Goal: Feedback & Contribution: Submit feedback/report problem

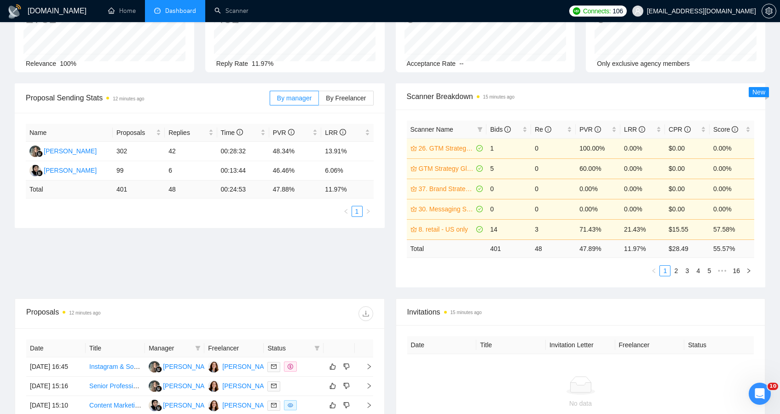
click at [170, 254] on div "Proposal Sending Stats 12 minutes ago By manager By Freelancer Name Proposals R…" at bounding box center [389, 190] width 761 height 215
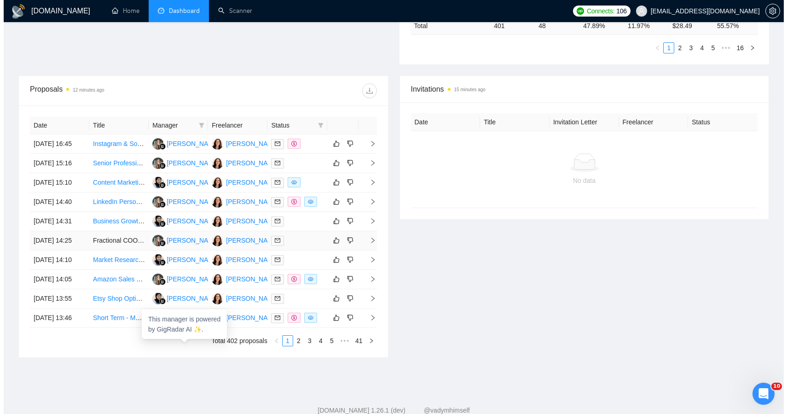
scroll to position [299, 0]
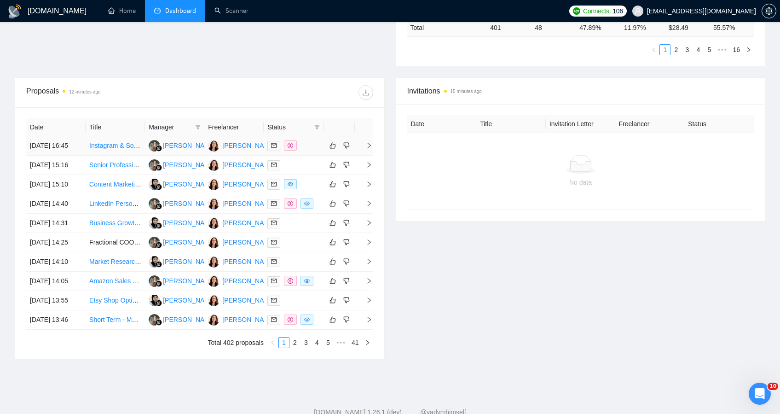
click at [316, 151] on div at bounding box center [293, 145] width 52 height 11
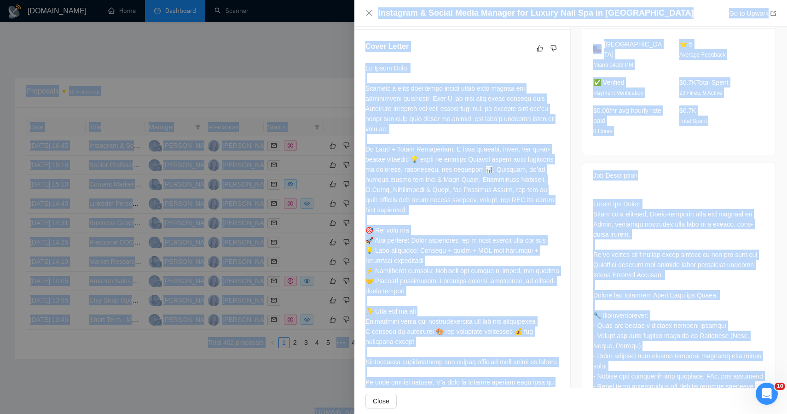
scroll to position [0, 0]
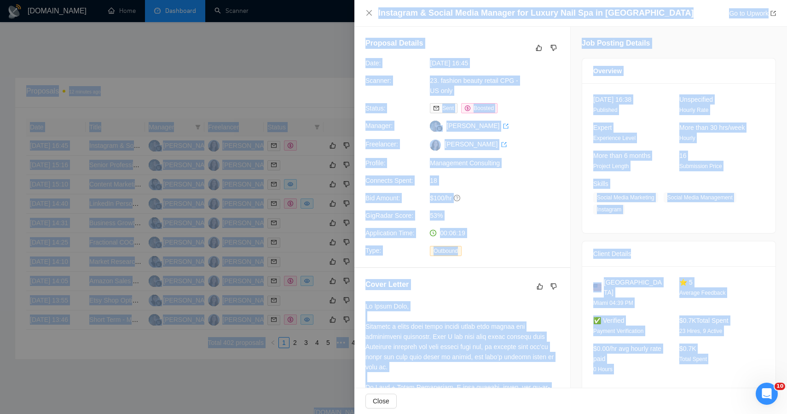
drag, startPoint x: 715, startPoint y: 353, endPoint x: 580, endPoint y: -33, distance: 409.4
copy body "1.34% 0.39% $4.59 5.93% 14. Loremipsu Dolorsit - AM Cons 0 4 1.78% 8.99% $2.51 …"
click at [550, 48] on icon "dislike" at bounding box center [553, 47] width 6 height 7
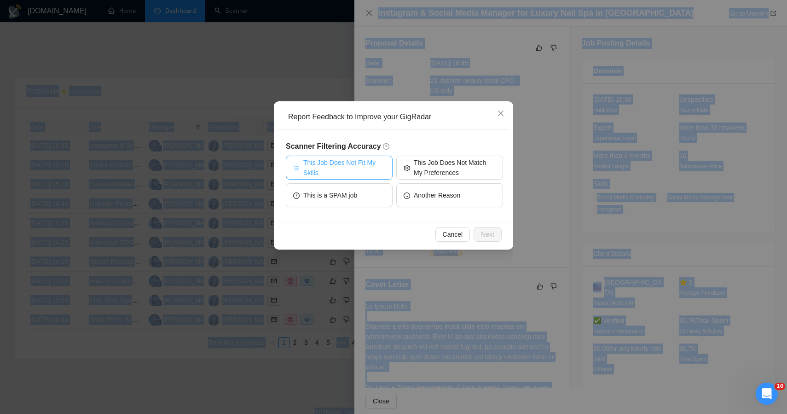
click at [381, 167] on span "This Job Does Not Fit My Skills" at bounding box center [344, 167] width 82 height 20
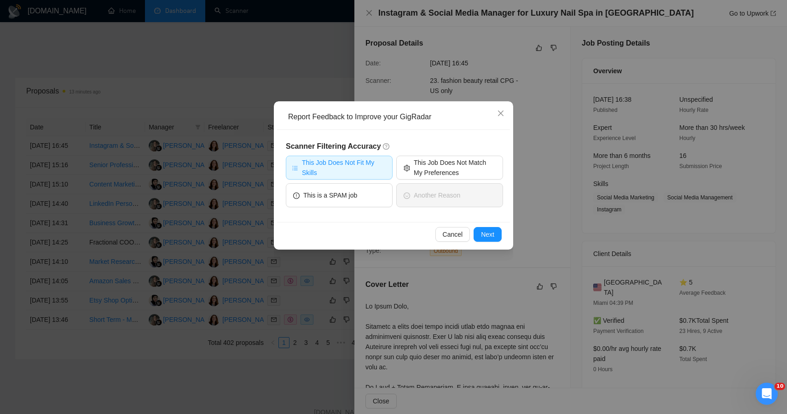
click at [472, 150] on h5 "Scanner Filtering Accuracy" at bounding box center [394, 146] width 217 height 11
click at [471, 172] on span "This Job Does Not Match My Preferences" at bounding box center [455, 167] width 82 height 20
click at [486, 233] on span "Next" at bounding box center [487, 234] width 13 height 10
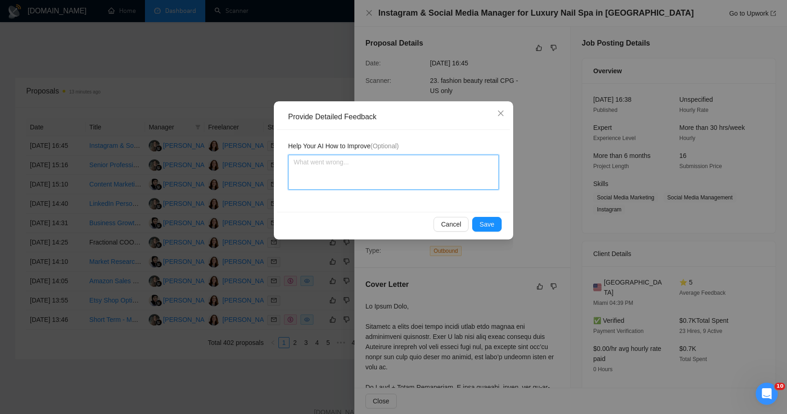
click at [396, 186] on textarea at bounding box center [393, 172] width 211 height 35
paste textarea "💡 Future filter: Avoid “social media manager” or “Instagram management” jobs un…"
type textarea "💡 Future filter: Avoid “social media manager” or “Instagram management” jobs un…"
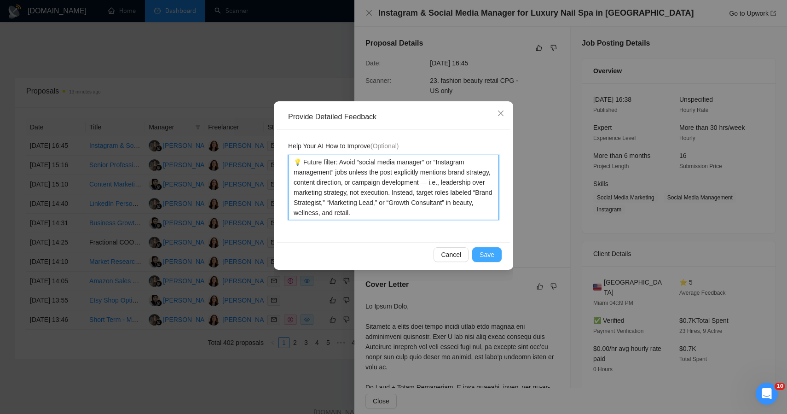
type textarea "💡 Future filter: Avoid “social media manager” or “Instagram management” jobs un…"
click at [483, 255] on span "Save" at bounding box center [486, 254] width 15 height 10
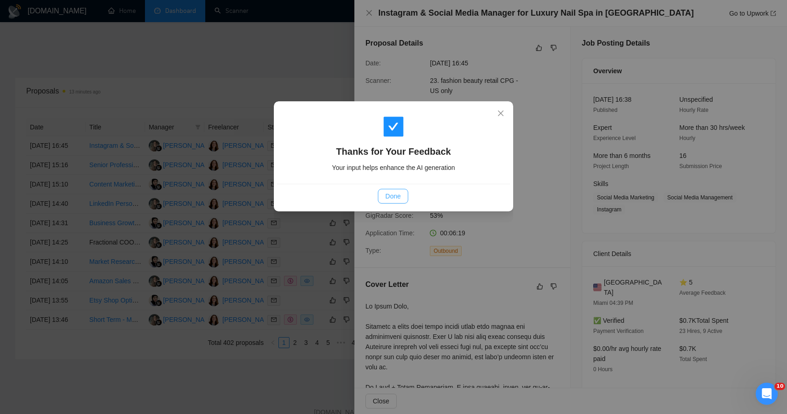
click at [390, 198] on span "Done" at bounding box center [392, 196] width 15 height 10
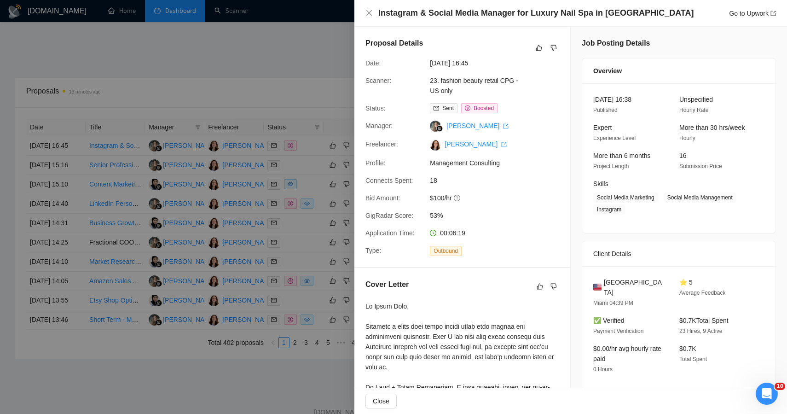
click at [273, 71] on div at bounding box center [393, 207] width 787 height 414
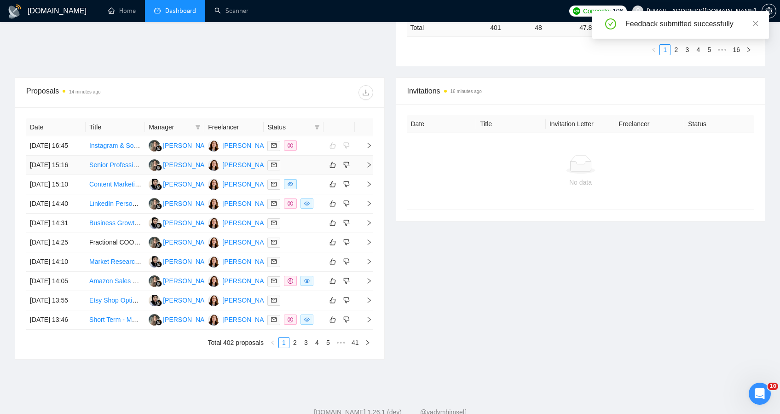
click at [300, 170] on div at bounding box center [293, 165] width 52 height 11
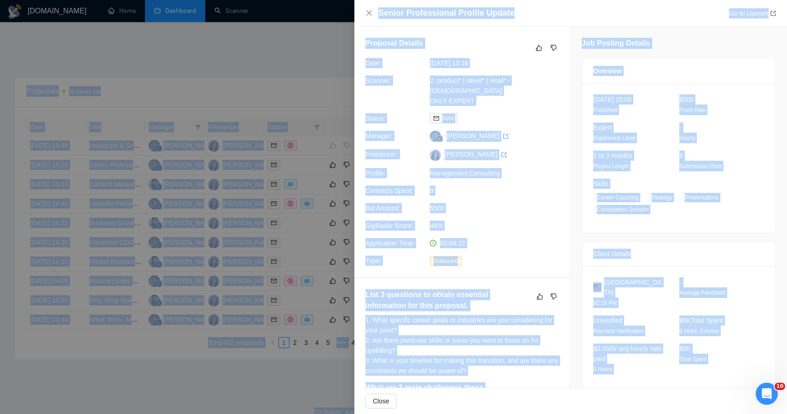
drag, startPoint x: 646, startPoint y: 137, endPoint x: 599, endPoint y: -6, distance: 150.4
copy body "4.29% $4.50 8.91% 6. loremi - DO sita 96 9 16.99% 84.24% $61.16 29.00% Conse 41…"
click at [551, 47] on icon "dislike" at bounding box center [553, 47] width 6 height 7
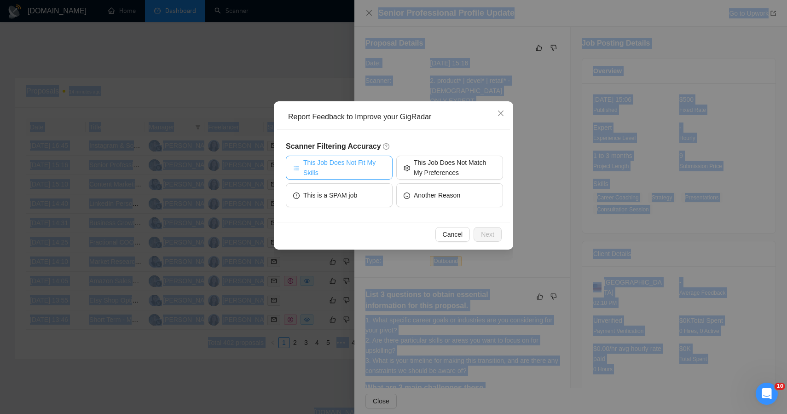
click at [368, 168] on span "This Job Does Not Fit My Skills" at bounding box center [344, 167] width 82 height 20
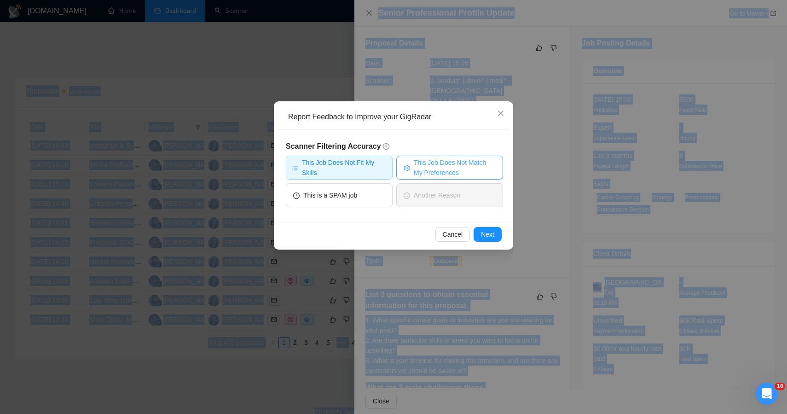
click at [431, 165] on span "This Job Does Not Match My Preferences" at bounding box center [455, 167] width 82 height 20
click at [487, 233] on span "Next" at bounding box center [487, 234] width 13 height 10
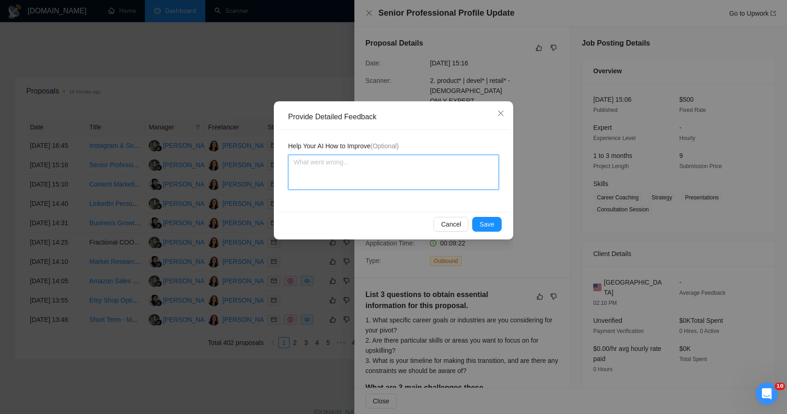
click at [403, 180] on textarea at bounding box center [393, 172] width 211 height 35
paste textarea "✅ Verdict: Should not have applied — the service scope is misaligned with Plan …"
type textarea "✅ Verdict: Should not have applied — the service scope is misaligned with Plan …"
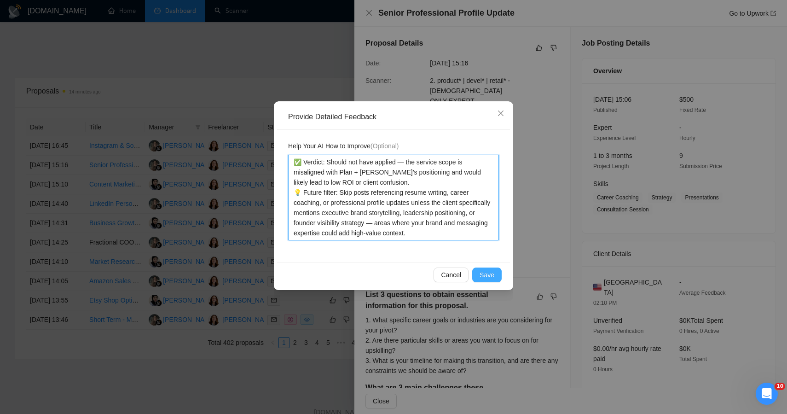
type textarea "✅ Verdict: Should not have applied — the service scope is misaligned with Plan …"
click at [493, 277] on span "Save" at bounding box center [486, 275] width 15 height 10
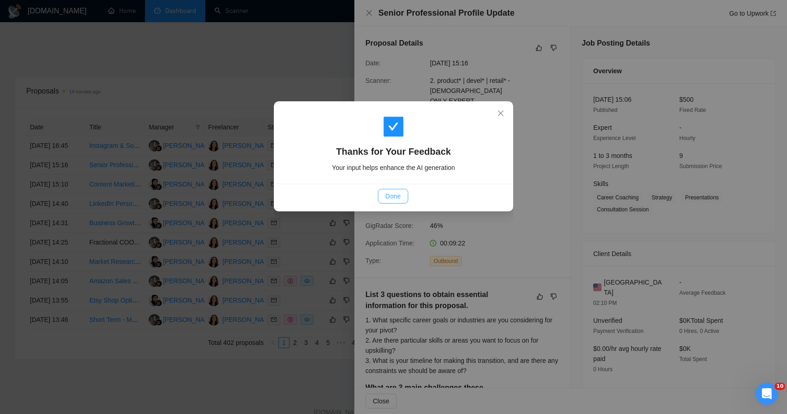
click at [398, 198] on span "Done" at bounding box center [392, 196] width 15 height 10
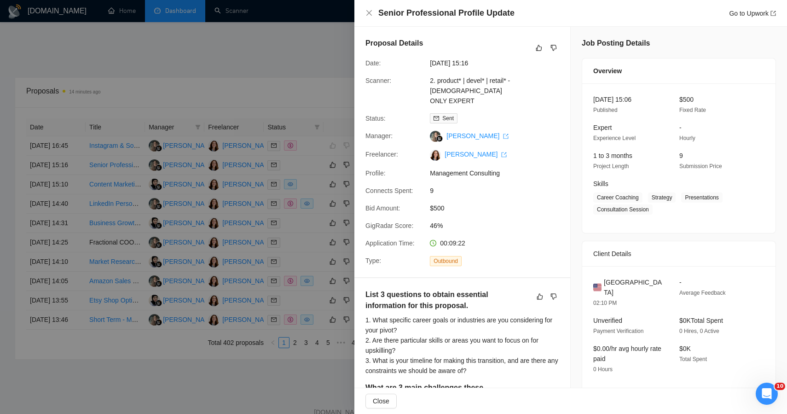
click at [292, 81] on div at bounding box center [393, 207] width 787 height 414
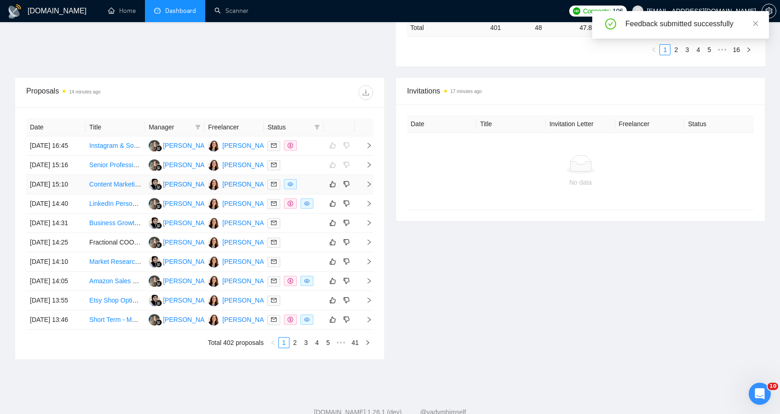
click at [313, 190] on div at bounding box center [293, 184] width 52 height 11
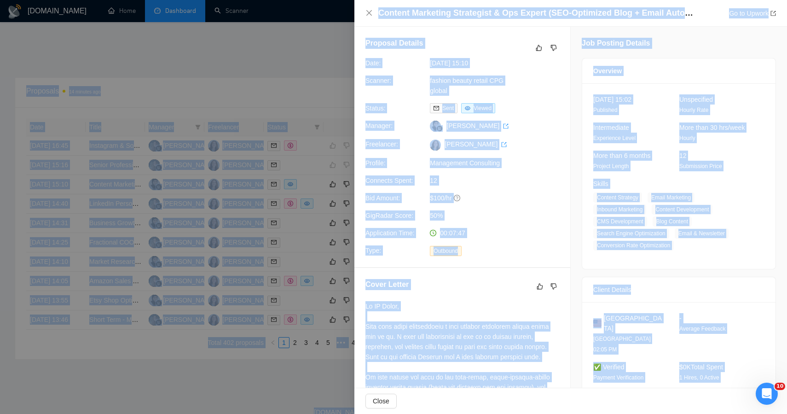
drag, startPoint x: 729, startPoint y: 368, endPoint x: 561, endPoint y: -21, distance: 423.2
copy body "4 7.80% 0.55% $4.21 2.10% 6. loremi - DO sita 74 2 76.83% 04.71% $38.15 30.59% …"
click at [554, 49] on button "button" at bounding box center [553, 47] width 11 height 11
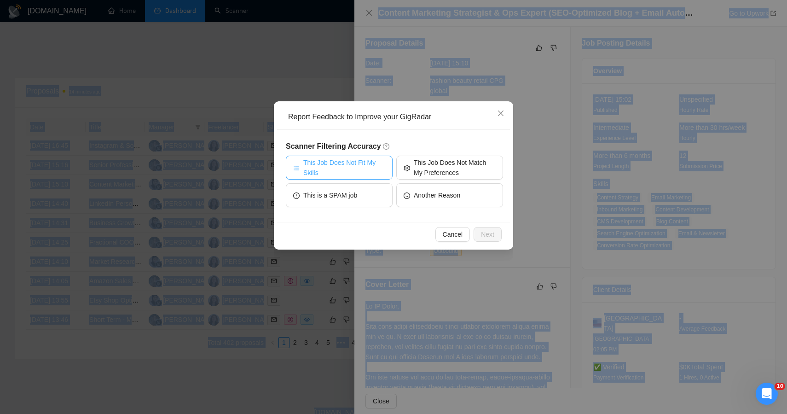
click at [367, 168] on span "This Job Does Not Fit My Skills" at bounding box center [344, 167] width 82 height 20
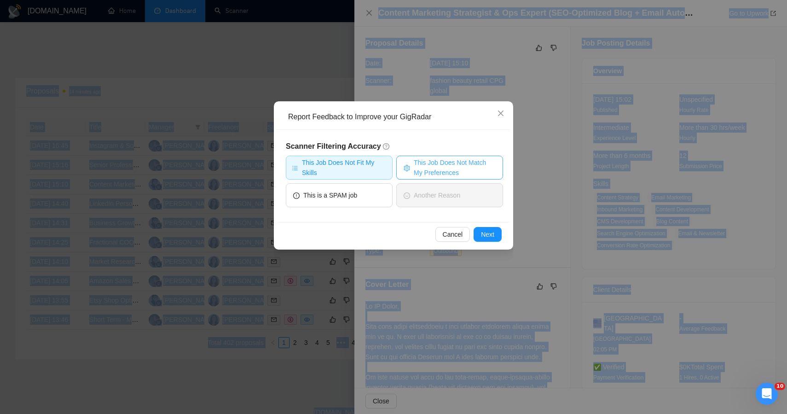
click at [419, 168] on span "This Job Does Not Match My Preferences" at bounding box center [455, 167] width 82 height 20
click at [479, 231] on button "Next" at bounding box center [487, 234] width 28 height 15
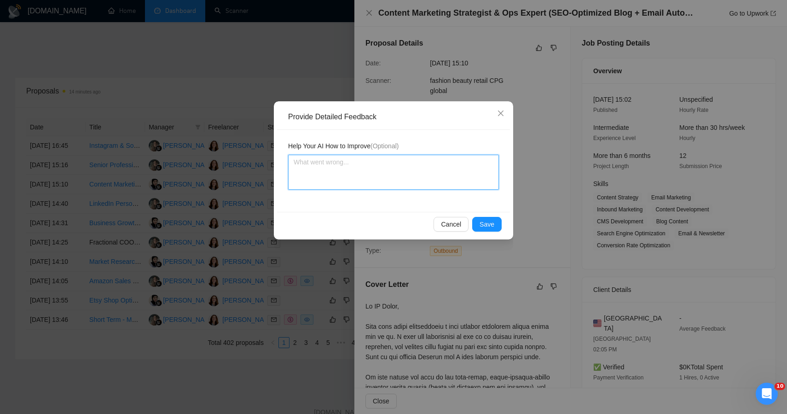
click at [417, 158] on textarea at bounding box center [393, 172] width 211 height 35
paste textarea "✅ Verdict: Should not have applied — strong tone, but outside your core capabil…"
type textarea "✅ Verdict: Should not have applied — strong tone, but outside your core capabil…"
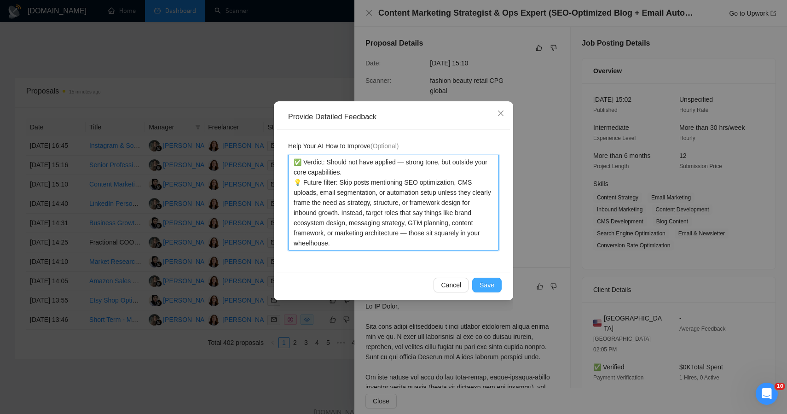
type textarea "✅ Verdict: Should not have applied — strong tone, but outside your core capabil…"
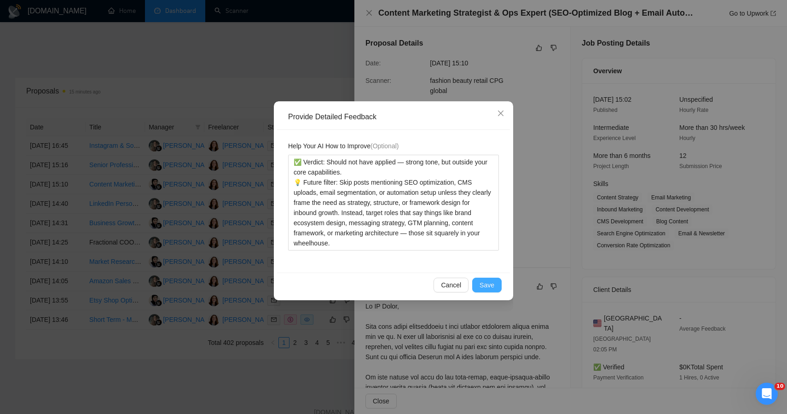
click at [490, 290] on button "Save" at bounding box center [486, 284] width 29 height 15
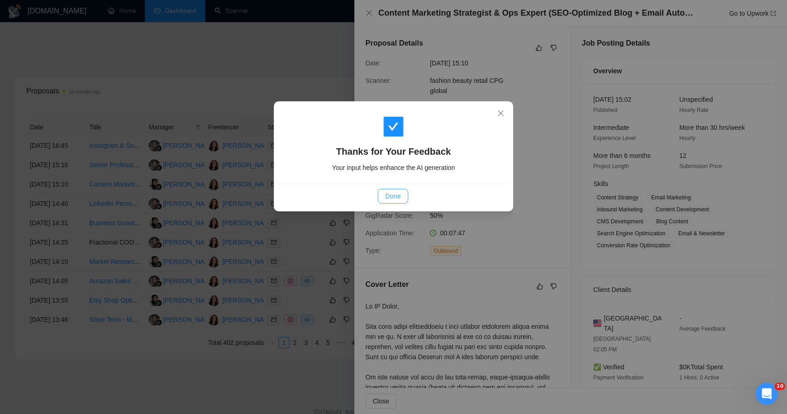
click at [390, 196] on span "Done" at bounding box center [392, 196] width 15 height 10
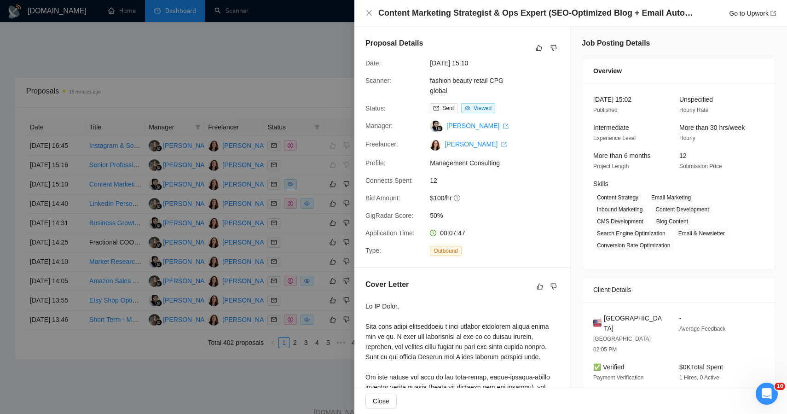
click at [304, 75] on div at bounding box center [393, 207] width 787 height 414
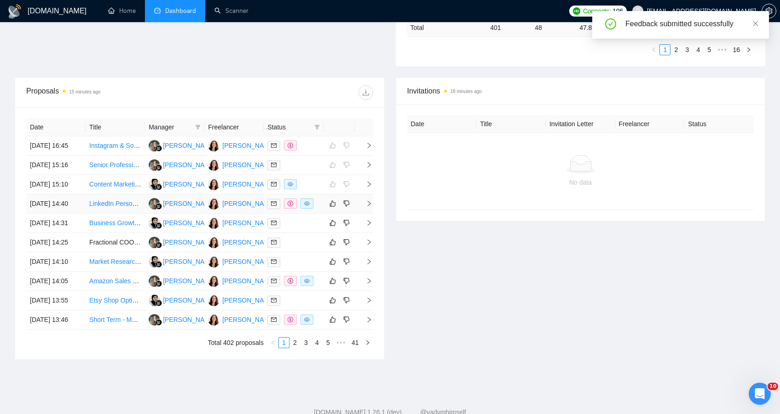
click at [322, 213] on td at bounding box center [293, 203] width 59 height 19
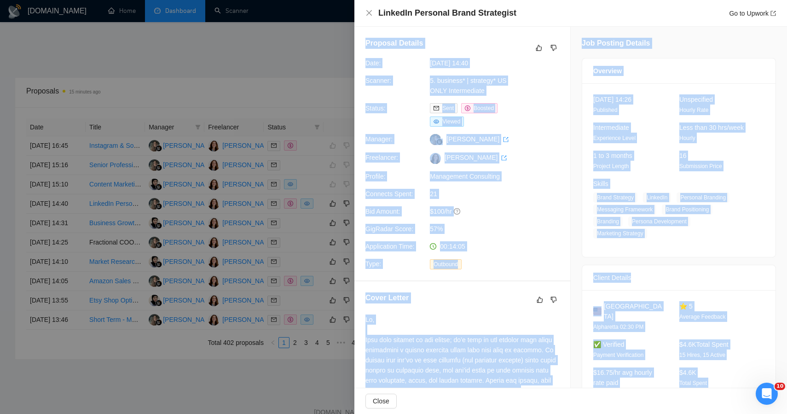
drag, startPoint x: 682, startPoint y: 367, endPoint x: 592, endPoint y: 22, distance: 356.5
click at [592, 22] on div "LinkedIn Personal Brand Strategist Go to Upwork Proposal Details Date: [DATE] 1…" at bounding box center [570, 207] width 432 height 414
copy div "Loremips Dolorsi Amet: 86 Con, 7808 15:61 Adipisc: 7. elitsedd* | eiusmodt* IN …"
click at [535, 51] on icon "like" at bounding box center [538, 47] width 6 height 7
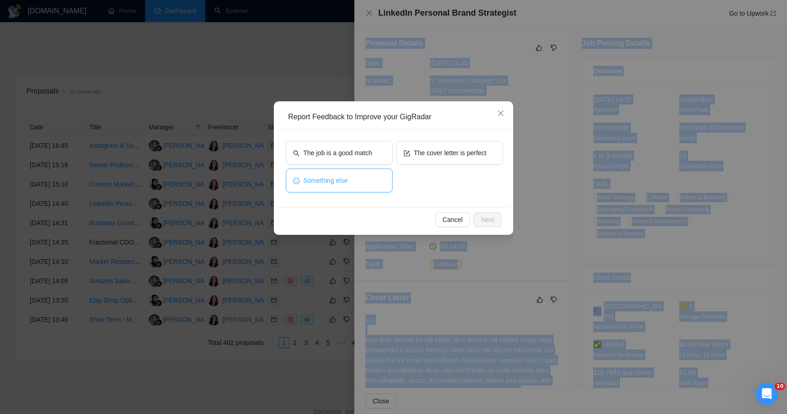
click at [361, 179] on button "Something else" at bounding box center [339, 180] width 107 height 24
click at [484, 220] on span "Next" at bounding box center [487, 219] width 13 height 10
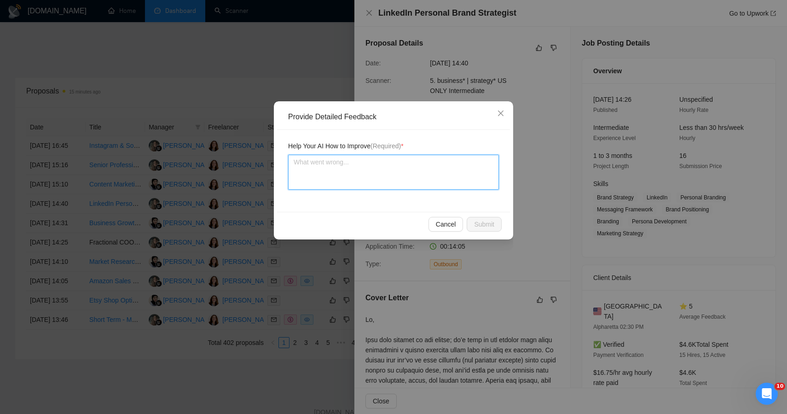
click at [415, 182] on textarea at bounding box center [393, 172] width 211 height 35
paste textarea "✅ Verdict: Borderline but worth testing selectively. If you can subcontract or …"
type textarea "✅ Verdict: Borderline but worth testing selectively. If you can subcontract or …"
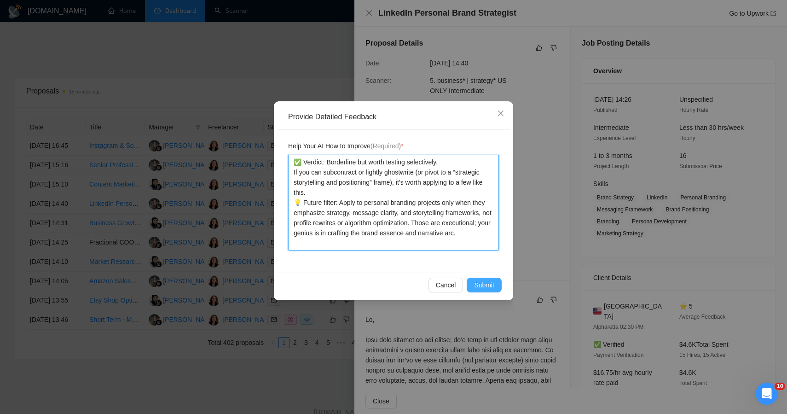
type textarea "✅ Verdict: Borderline but worth testing selectively. If you can subcontract or …"
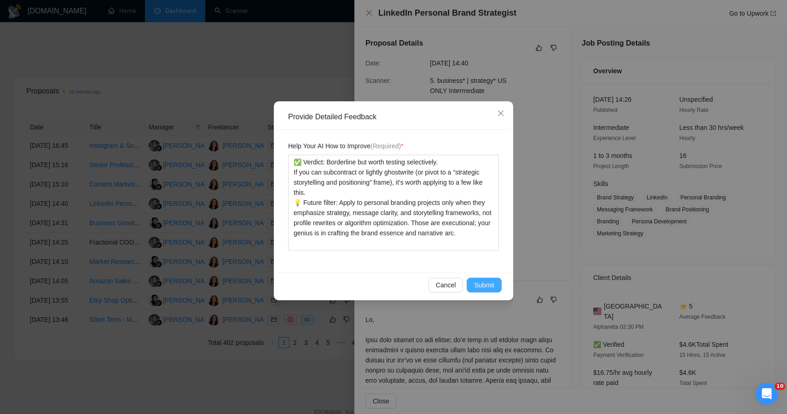
click at [488, 289] on span "Submit" at bounding box center [484, 285] width 20 height 10
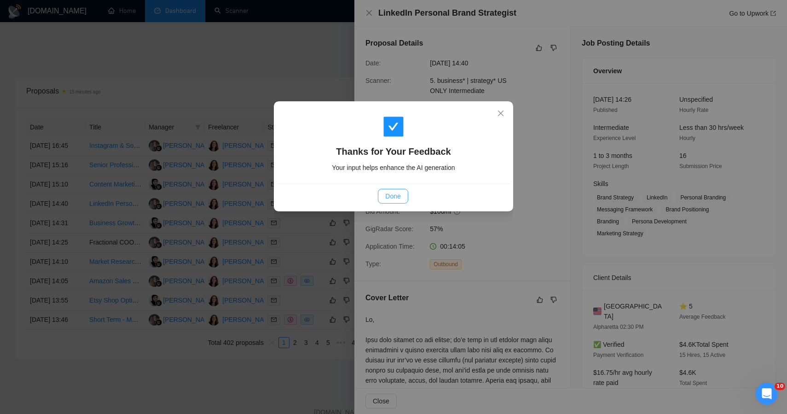
click at [394, 198] on span "Done" at bounding box center [392, 196] width 15 height 10
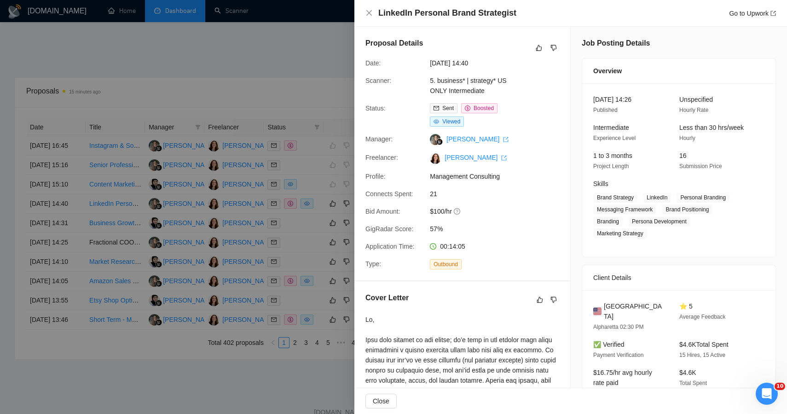
click at [255, 54] on div at bounding box center [393, 207] width 787 height 414
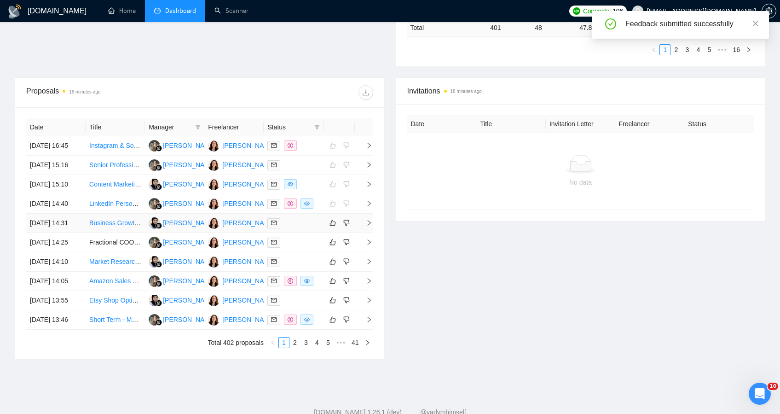
click at [302, 228] on div at bounding box center [293, 223] width 52 height 11
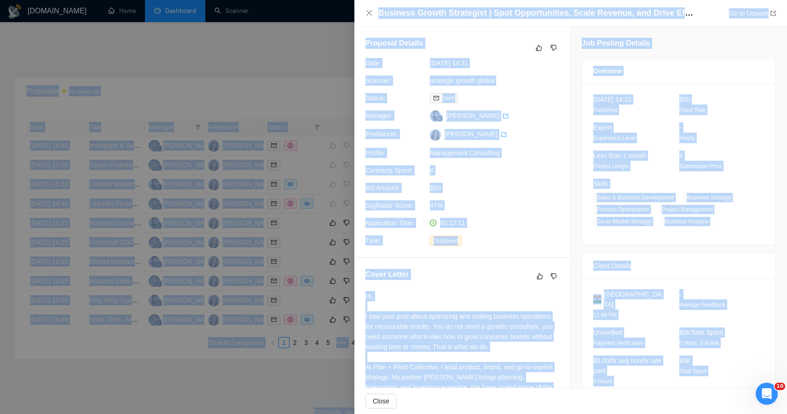
drag, startPoint x: 726, startPoint y: 358, endPoint x: 629, endPoint y: -6, distance: 377.1
copy body "$6.84 6.27% 4. loremi - DO sita 02 4 30.80% 02.86% $78.77 39.68% Conse 675 05 3…"
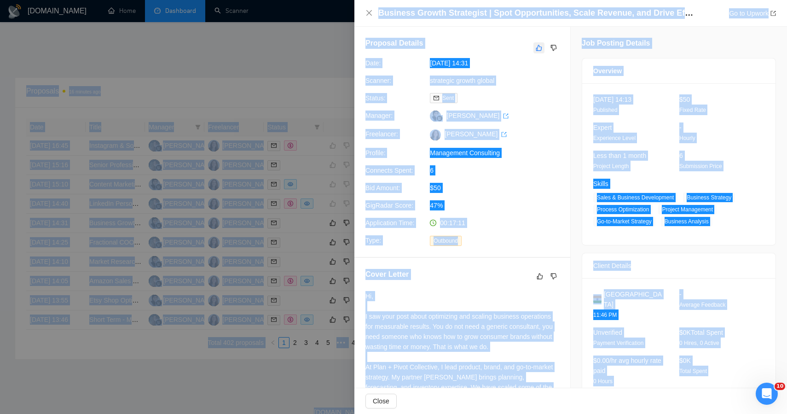
click at [535, 47] on icon "like" at bounding box center [538, 47] width 6 height 7
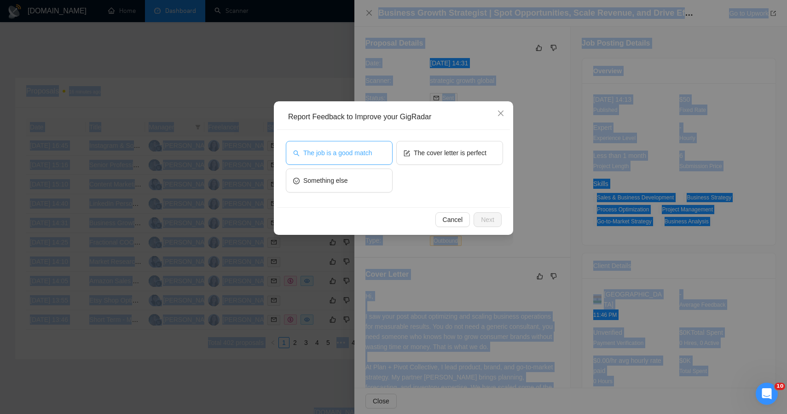
click at [358, 154] on span "The job is a good match" at bounding box center [337, 153] width 69 height 10
click at [481, 219] on span "Next" at bounding box center [487, 219] width 13 height 10
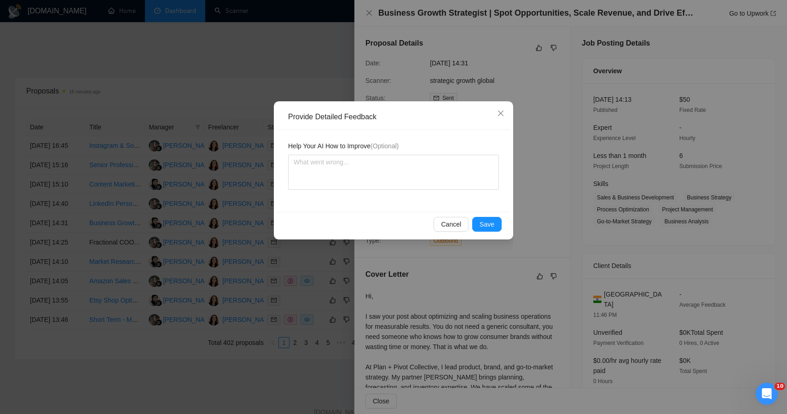
click at [281, 80] on div "Provide Detailed Feedback Help Your AI How to Improve (Optional) Cancel Save" at bounding box center [393, 207] width 787 height 414
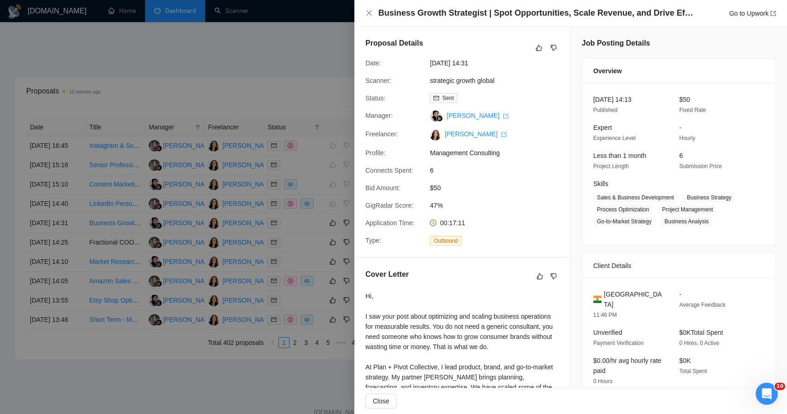
click at [281, 80] on div at bounding box center [393, 207] width 787 height 414
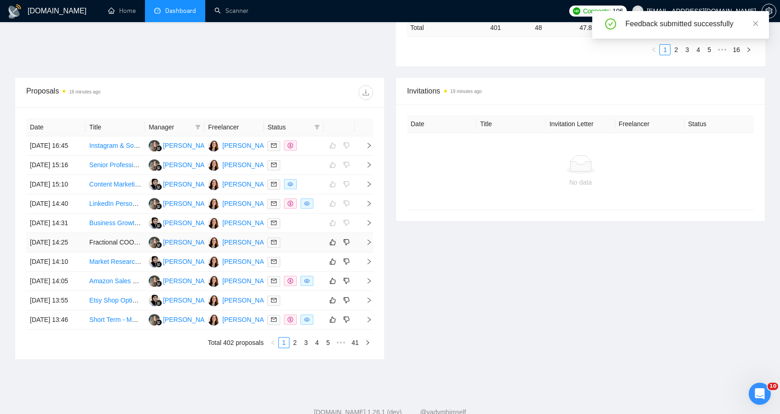
click at [302, 252] on td at bounding box center [293, 242] width 59 height 19
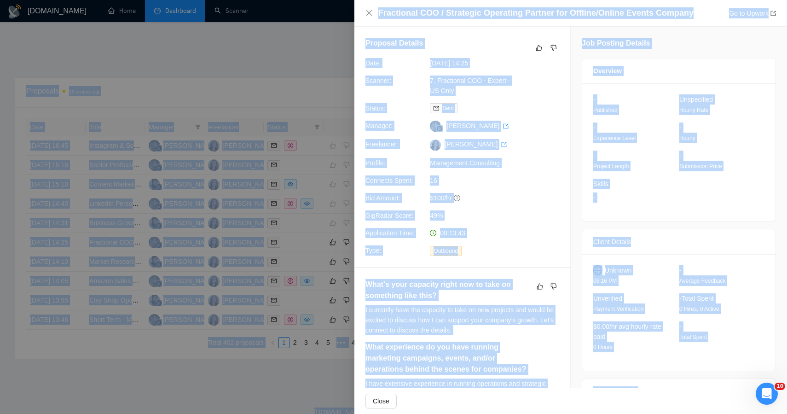
drag, startPoint x: 648, startPoint y: 193, endPoint x: 565, endPoint y: -39, distance: 246.8
copy body "7 2.90% 8.27% $9.93 6.09% 24. Loremipsu Dolorsit - AM Cons 3 8 1.85% 6.31% $9.0…"
click at [551, 52] on button "button" at bounding box center [553, 47] width 11 height 11
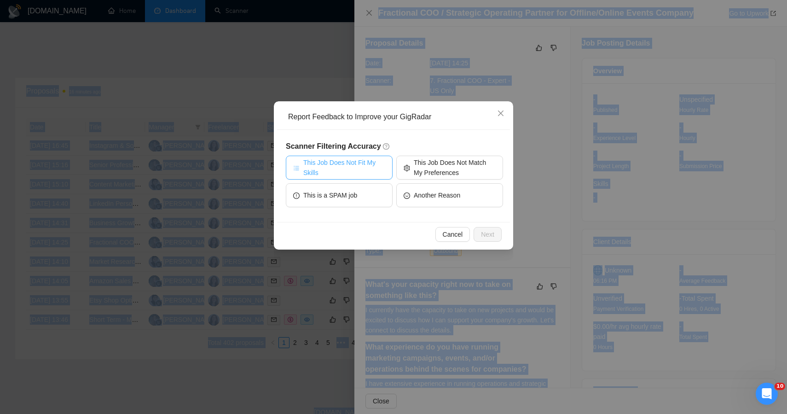
click at [365, 171] on span "This Job Does Not Fit My Skills" at bounding box center [344, 167] width 82 height 20
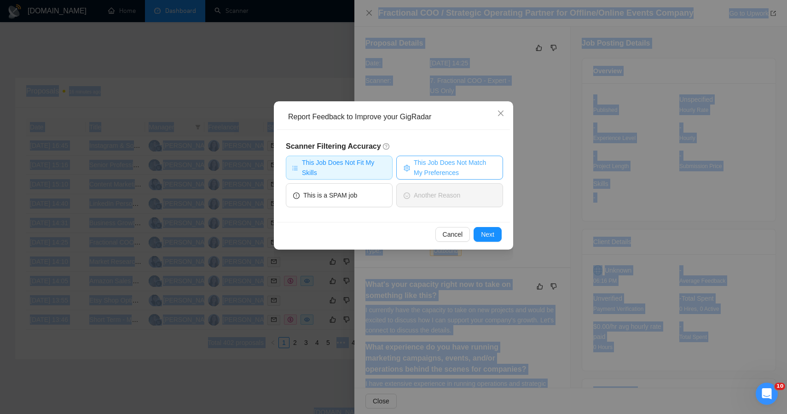
click at [419, 170] on span "This Job Does Not Match My Preferences" at bounding box center [455, 167] width 82 height 20
click at [477, 234] on button "Next" at bounding box center [487, 234] width 28 height 15
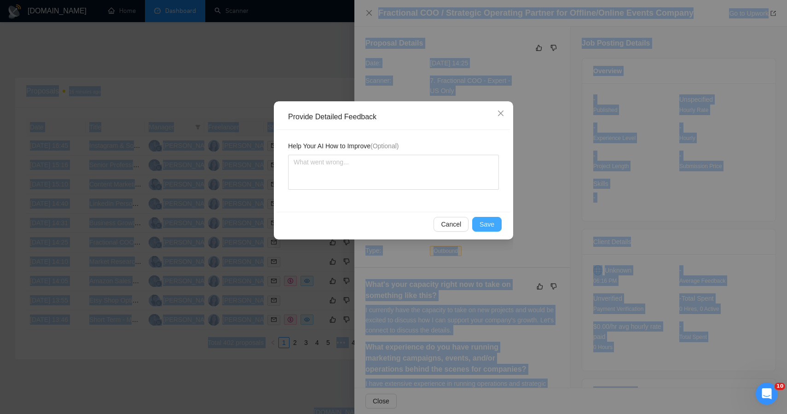
click at [484, 228] on span "Save" at bounding box center [486, 224] width 15 height 10
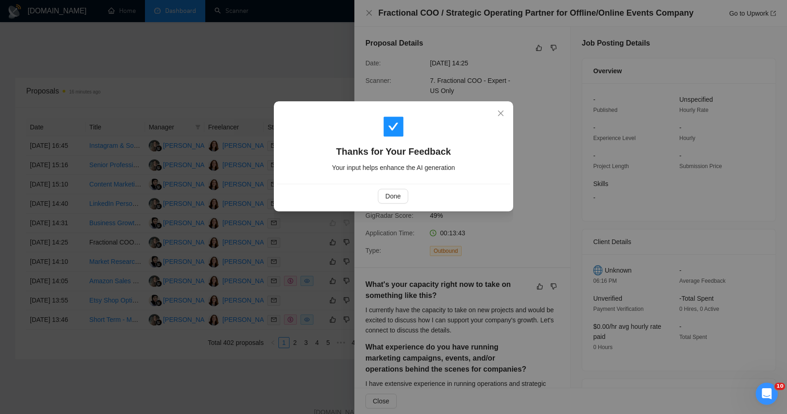
click at [234, 57] on div "Thanks for Your Feedback Your input helps enhance the AI generation Done" at bounding box center [393, 207] width 787 height 414
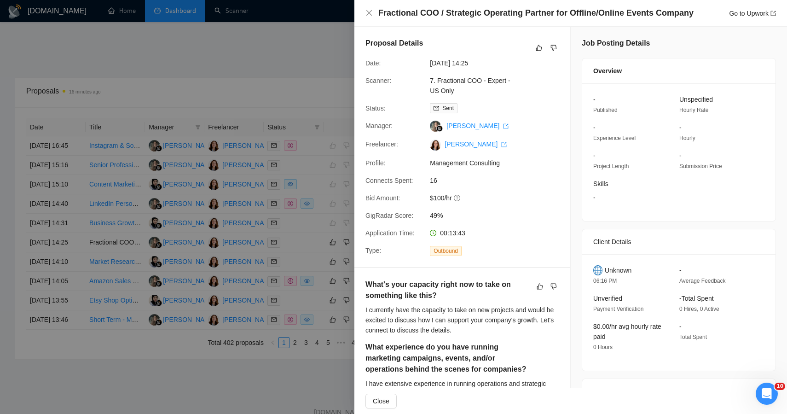
click at [234, 57] on div at bounding box center [393, 207] width 787 height 414
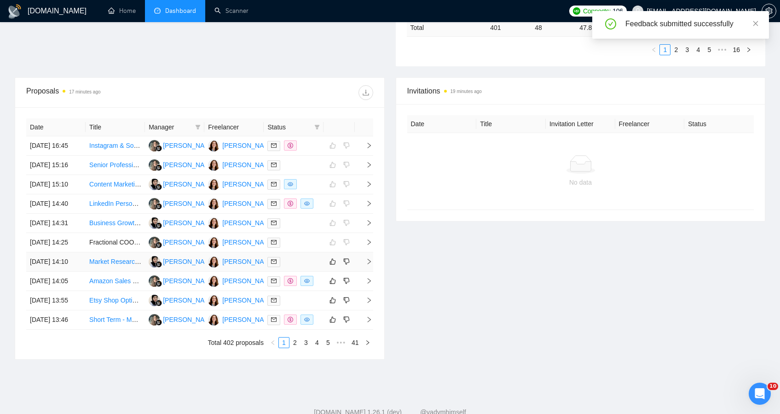
click at [315, 271] on td at bounding box center [293, 261] width 59 height 19
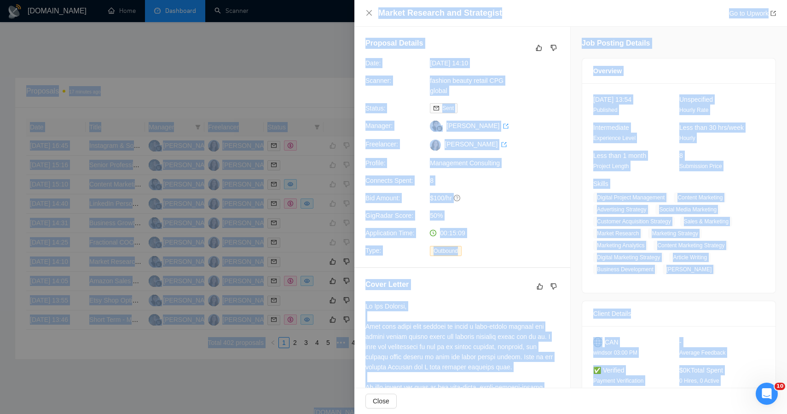
drag, startPoint x: 739, startPoint y: 371, endPoint x: 610, endPoint y: -6, distance: 398.4
copy body "7.17% $4.97 7.32% 7. loremi - DO sita 98 4 38.37% 76.59% $37.49 81.19% Conse 16…"
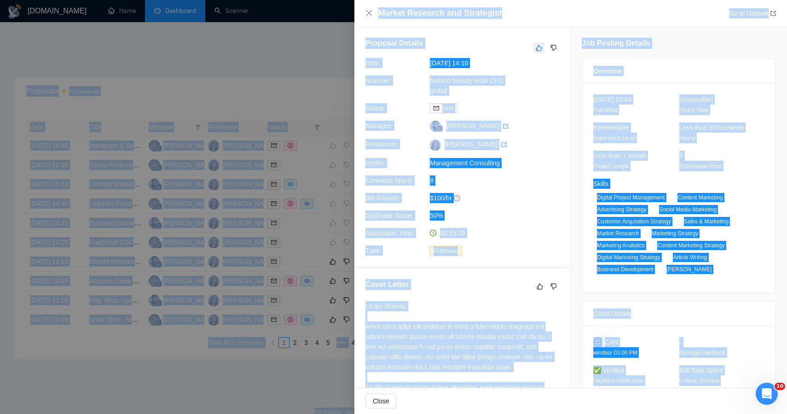
click at [535, 47] on icon "like" at bounding box center [538, 47] width 6 height 7
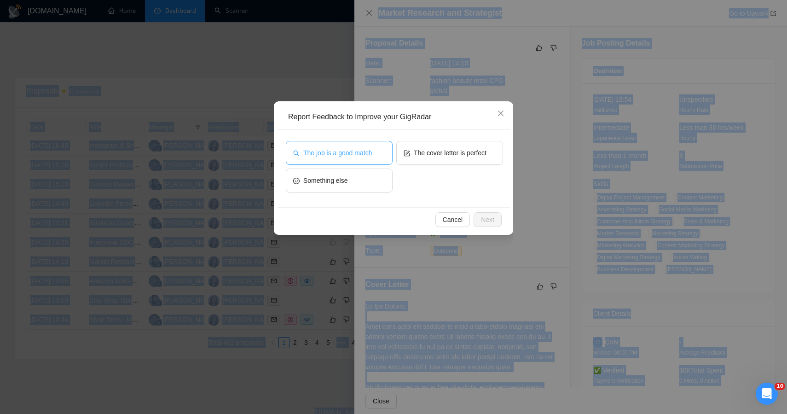
click at [352, 150] on span "The job is a good match" at bounding box center [337, 153] width 69 height 10
click at [486, 212] on button "Next" at bounding box center [487, 219] width 28 height 15
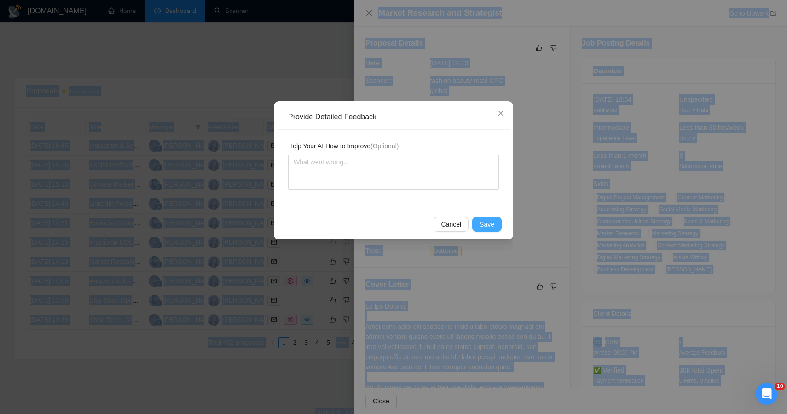
click at [489, 224] on span "Save" at bounding box center [486, 224] width 15 height 10
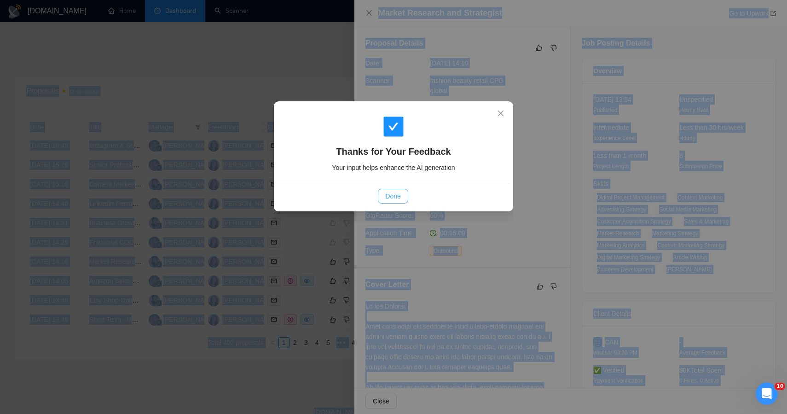
click at [391, 200] on span "Done" at bounding box center [392, 196] width 15 height 10
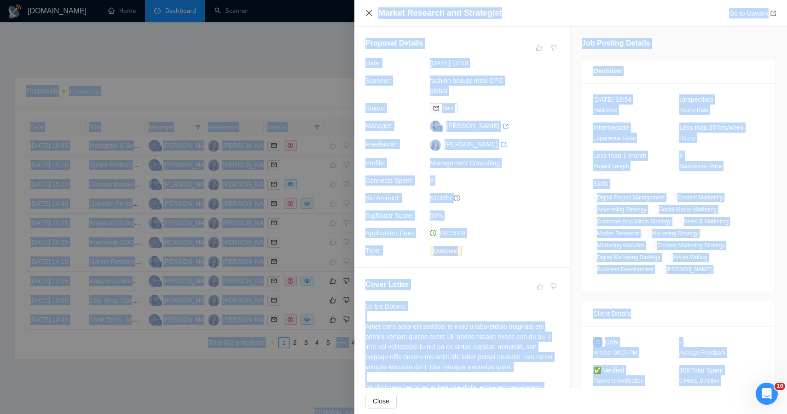
click at [369, 16] on icon "close" at bounding box center [368, 12] width 7 height 7
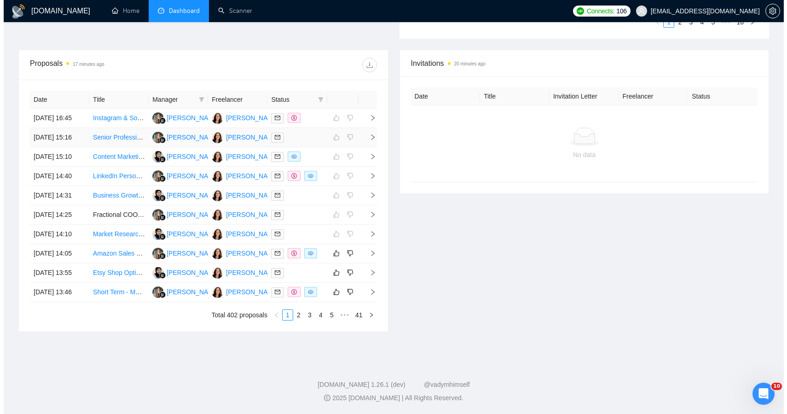
scroll to position [414, 0]
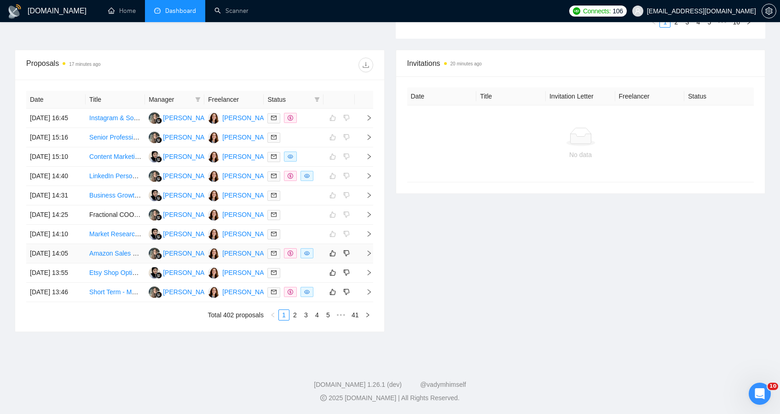
click at [321, 244] on td at bounding box center [293, 253] width 59 height 19
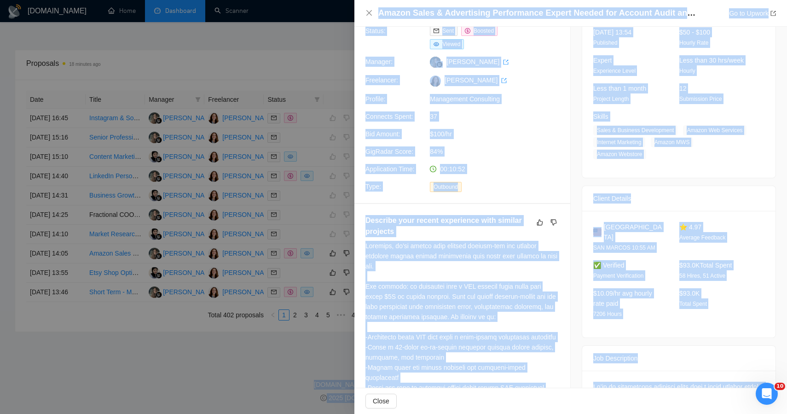
scroll to position [0, 0]
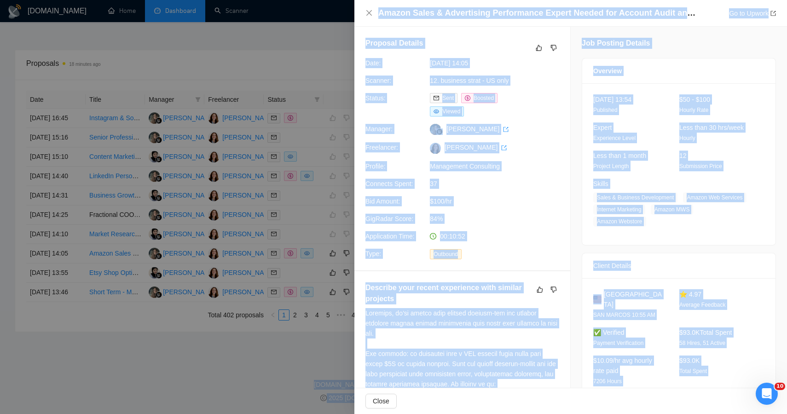
drag, startPoint x: 748, startPoint y: 47, endPoint x: 599, endPoint y: -2, distance: 157.1
copy body "Lore Ipsum Dolorsitam Consec Adipiscing Elitse Do eius TemPorin.ut 9.61.1 (lab)…"
click at [551, 50] on icon "dislike" at bounding box center [553, 47] width 6 height 7
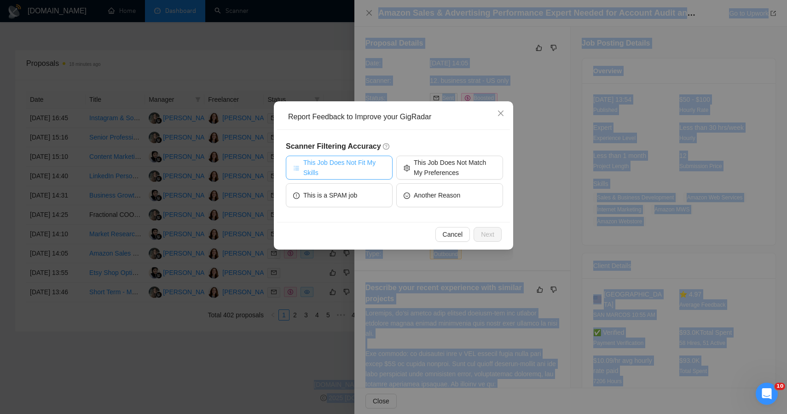
click at [363, 167] on span "This Job Does Not Fit My Skills" at bounding box center [344, 167] width 82 height 20
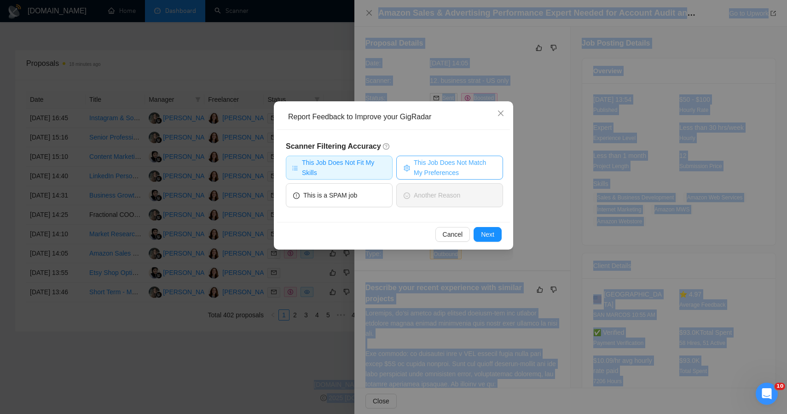
click at [419, 170] on span "This Job Does Not Match My Preferences" at bounding box center [455, 167] width 82 height 20
click at [483, 235] on span "Next" at bounding box center [487, 234] width 13 height 10
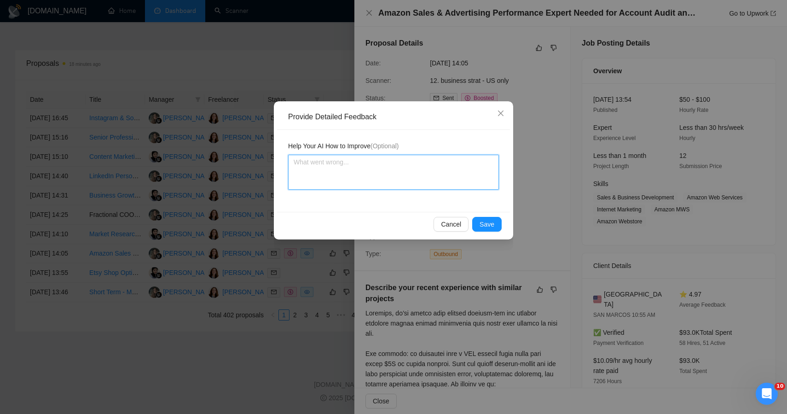
click at [396, 167] on textarea at bounding box center [393, 172] width 211 height 35
paste textarea "This posting was incorrectly flagged as a good match. While the GigRadar score …"
type textarea "This posting was incorrectly flagged as a good match. While the GigRadar score …"
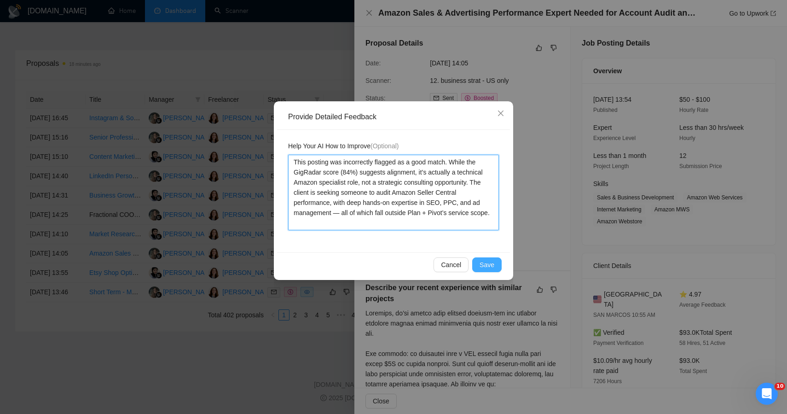
type textarea "This posting was incorrectly flagged as a good match. While the GigRadar score …"
click at [489, 265] on span "Save" at bounding box center [486, 264] width 15 height 10
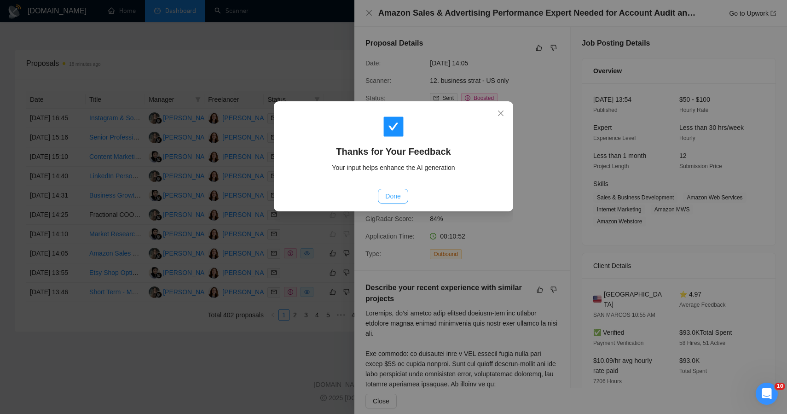
click at [387, 190] on button "Done" at bounding box center [393, 196] width 30 height 15
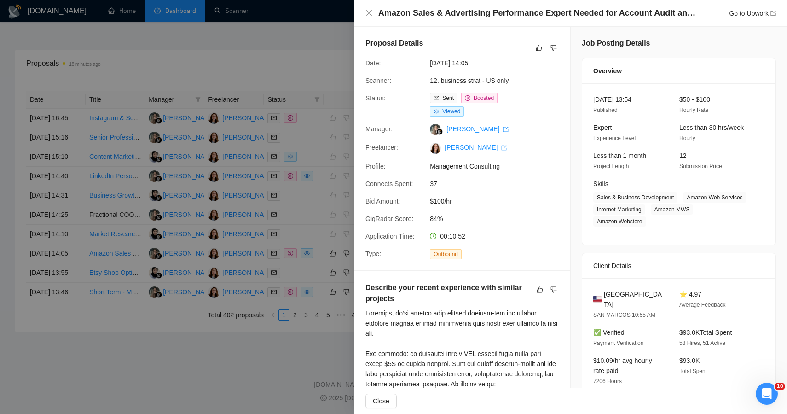
click at [224, 365] on div at bounding box center [393, 207] width 787 height 414
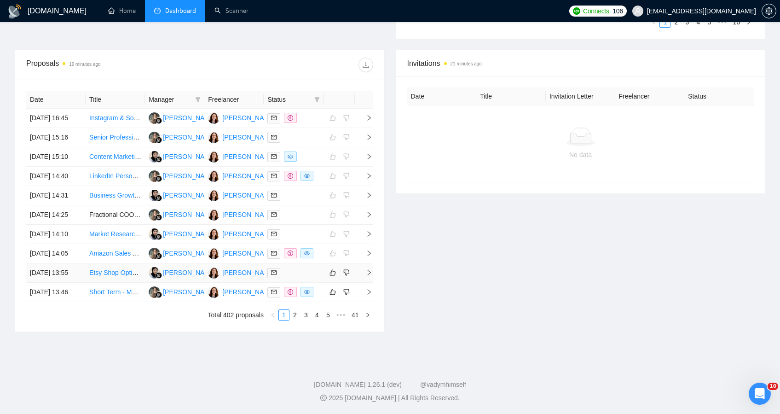
click at [306, 265] on td at bounding box center [293, 272] width 59 height 19
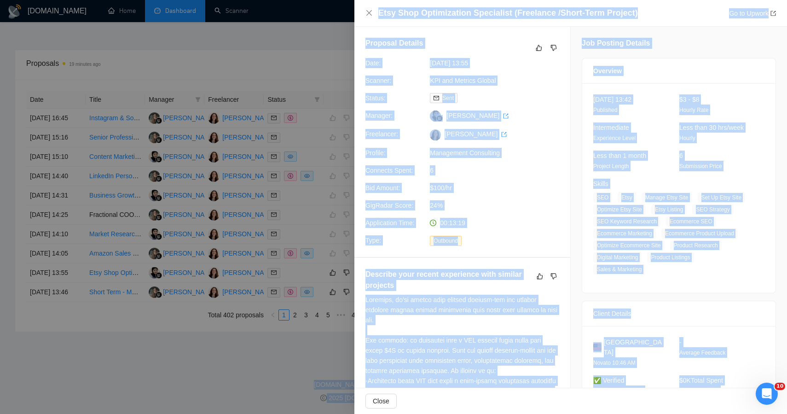
drag, startPoint x: 758, startPoint y: 305, endPoint x: 605, endPoint y: -10, distance: 350.8
copy body "Lore Ipsum Dolorsitam Consec Adipiscing Elitse Do eius TemPorin.ut 1.58.0 (lab)…"
click at [550, 46] on icon "dislike" at bounding box center [553, 47] width 6 height 7
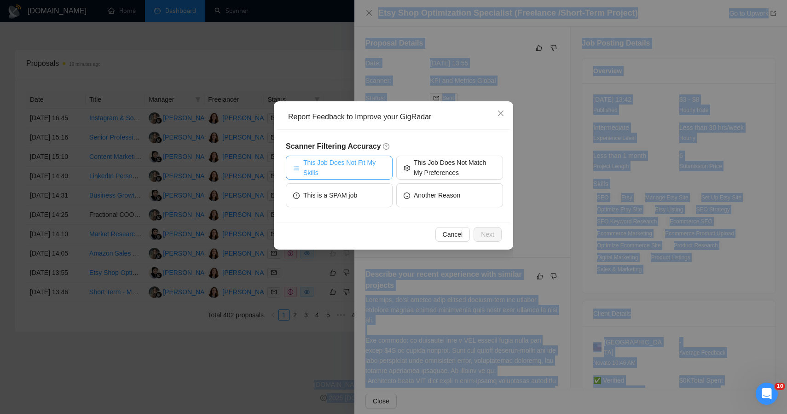
click at [358, 166] on span "This Job Does Not Fit My Skills" at bounding box center [344, 167] width 82 height 20
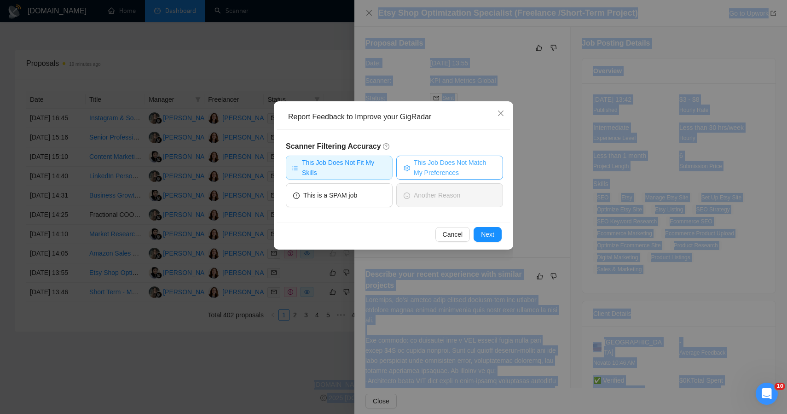
click at [433, 169] on span "This Job Does Not Match My Preferences" at bounding box center [455, 167] width 82 height 20
click at [486, 231] on span "Next" at bounding box center [487, 234] width 13 height 10
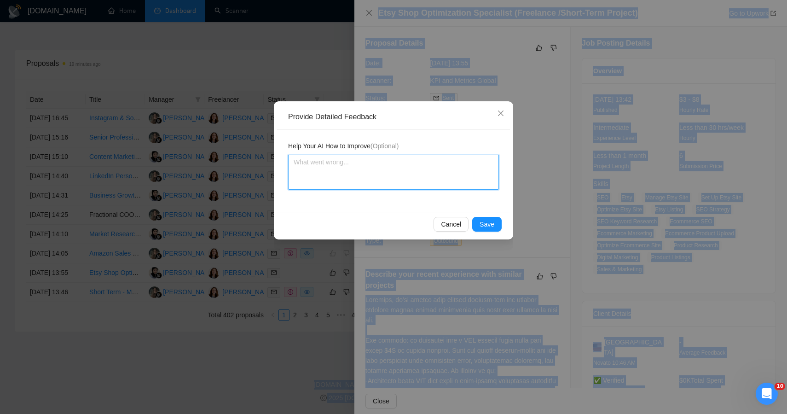
click at [409, 178] on textarea at bounding box center [393, 172] width 211 height 35
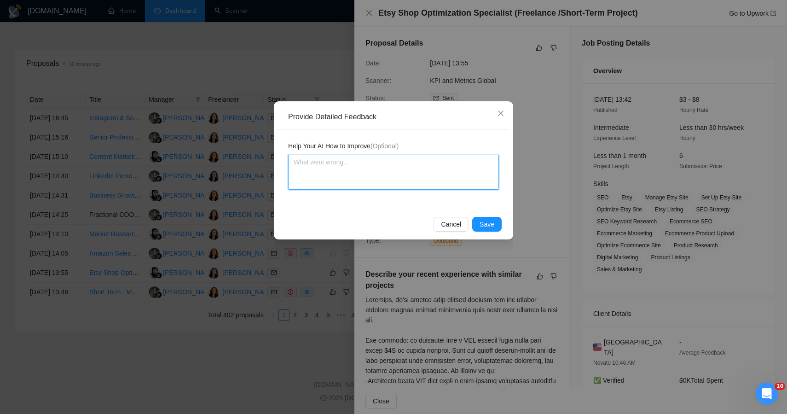
paste textarea "The client needed an Etsy SEO and listing optimization freelancer—someone to re…"
type textarea "The client needed an Etsy SEO and listing optimization freelancer—someone to re…"
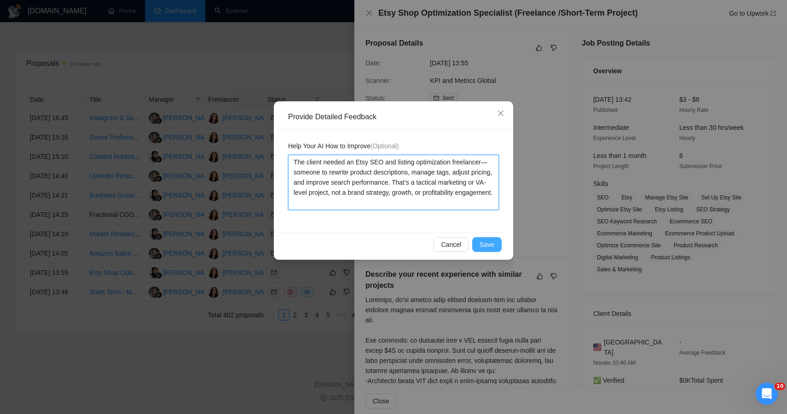
type textarea "The client needed an Etsy SEO and listing optimization freelancer—someone to re…"
click at [477, 244] on button "Save" at bounding box center [486, 244] width 29 height 15
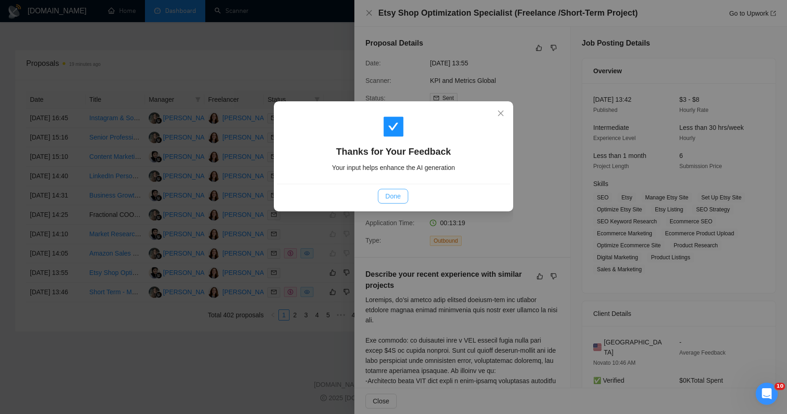
click at [382, 201] on button "Done" at bounding box center [393, 196] width 30 height 15
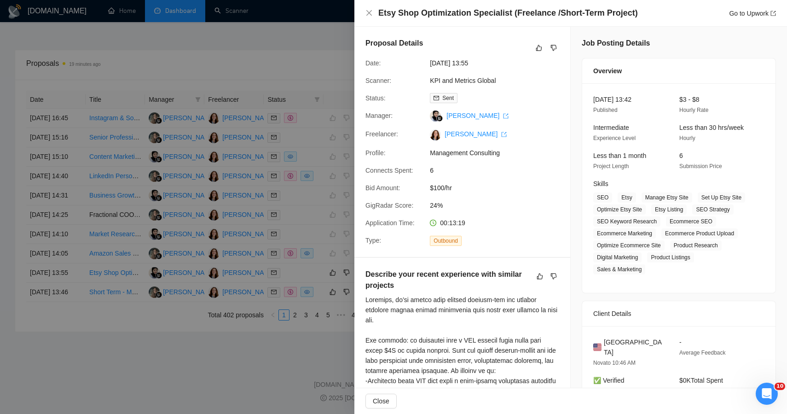
click at [147, 389] on div at bounding box center [393, 207] width 787 height 414
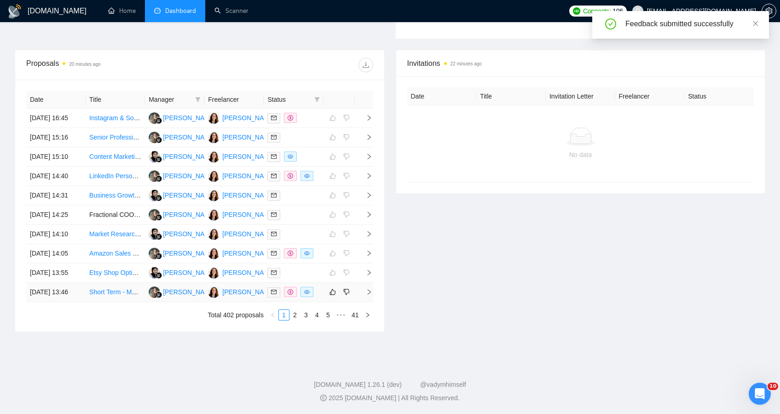
click at [323, 292] on td at bounding box center [338, 291] width 31 height 19
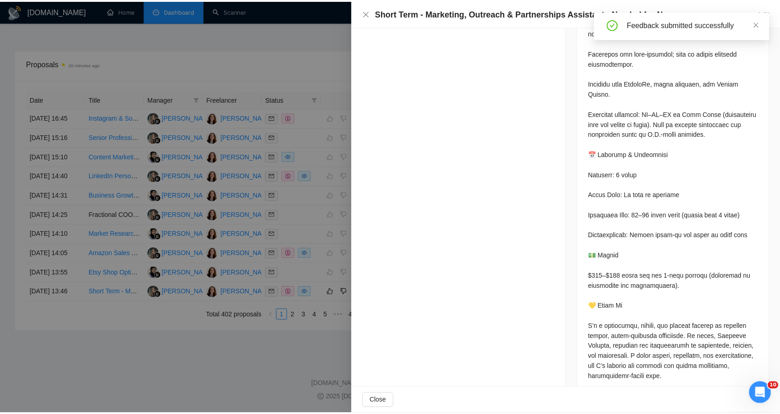
scroll to position [1046, 0]
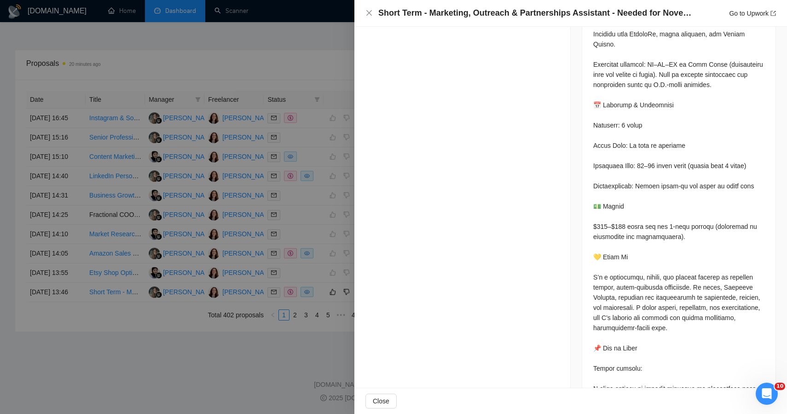
click at [265, 386] on div at bounding box center [393, 207] width 787 height 414
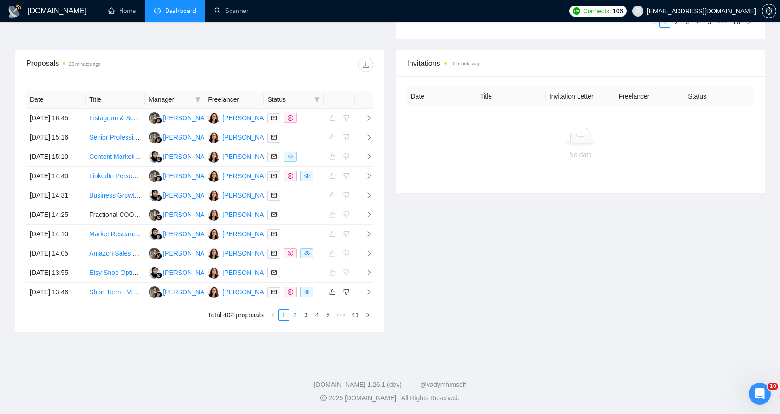
click at [293, 318] on link "2" at bounding box center [295, 315] width 10 height 10
click at [435, 245] on div "Invitations 23 minutes ago Date Title Invitation Letter Freelancer Status No da…" at bounding box center [580, 191] width 381 height 282
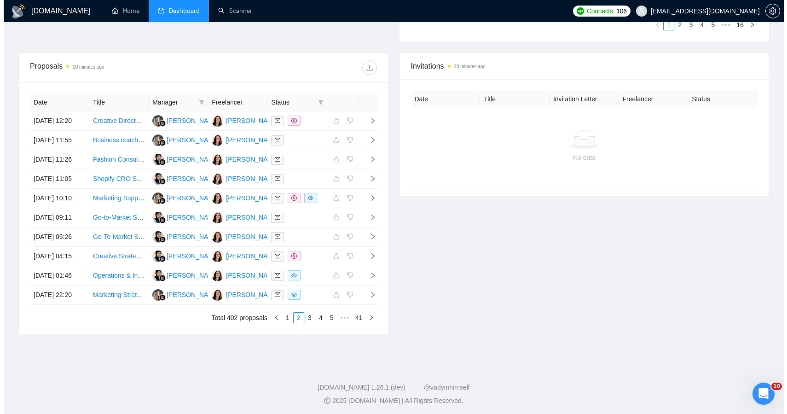
scroll to position [322, 0]
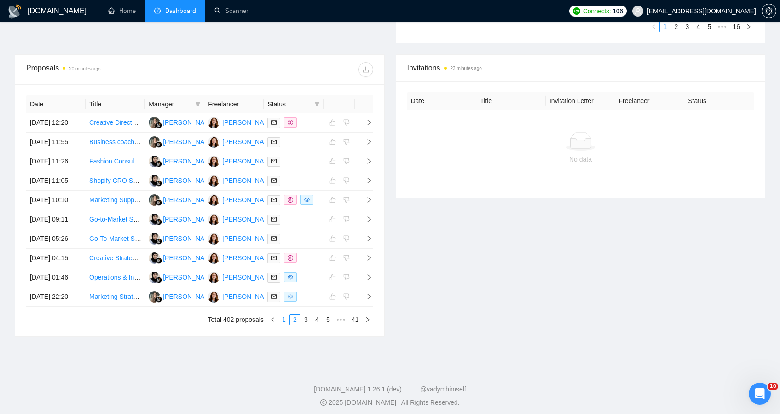
click at [283, 324] on link "1" at bounding box center [284, 319] width 10 height 10
click at [325, 306] on td at bounding box center [338, 296] width 31 height 19
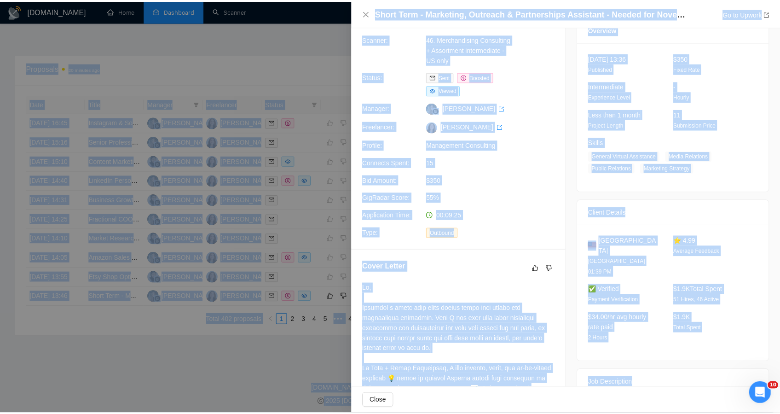
scroll to position [0, 0]
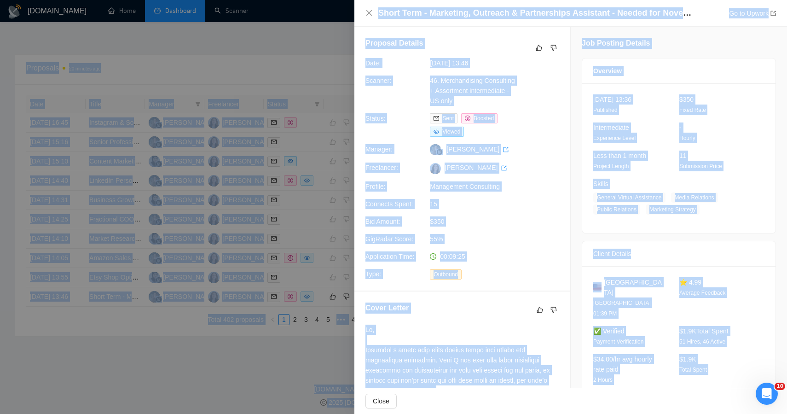
drag, startPoint x: 735, startPoint y: 364, endPoint x: 621, endPoint y: -21, distance: 401.3
copy body "61.64% $98.72 06.41% Lorem 448 40 35.25 % 63.92 % $ 51.56 44.14 % 0 2 7 4 7 •••…"
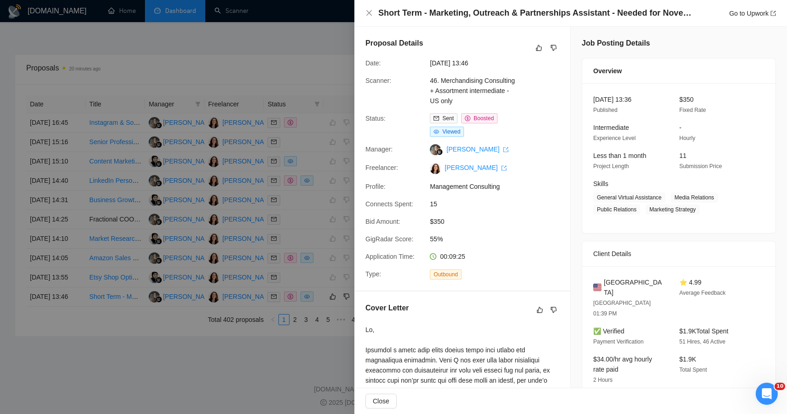
click at [331, 60] on div at bounding box center [393, 207] width 787 height 414
